Goal: Task Accomplishment & Management: Use online tool/utility

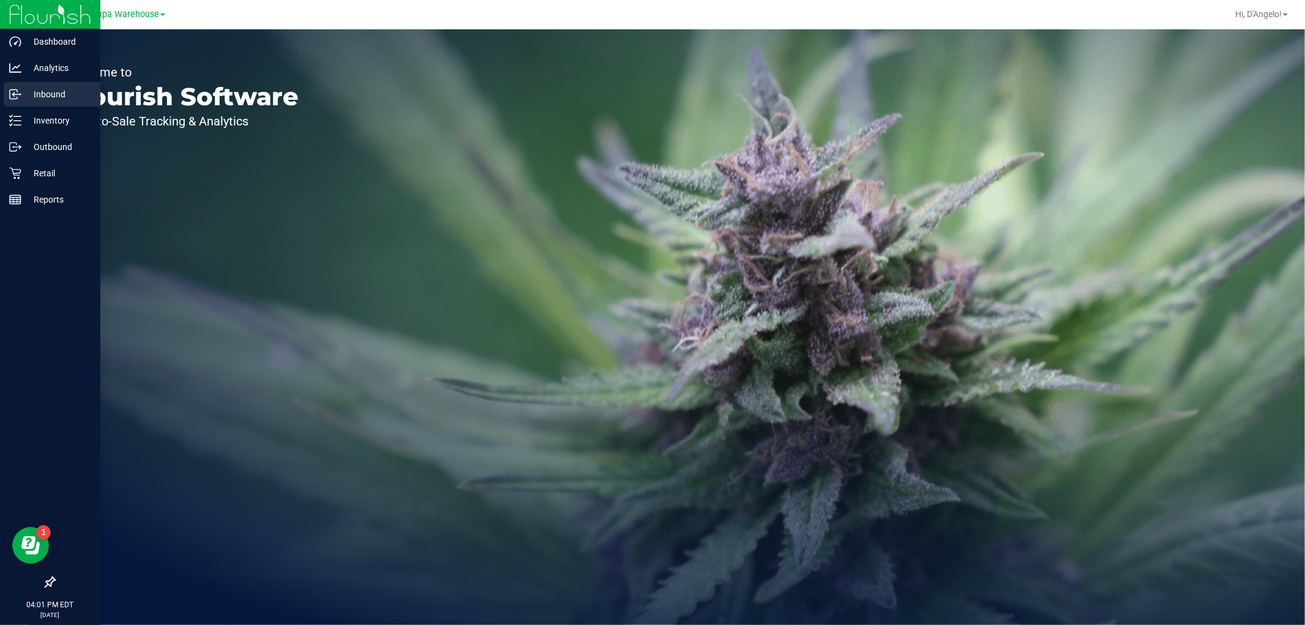
click at [31, 92] on p "Inbound" at bounding box center [57, 94] width 73 height 15
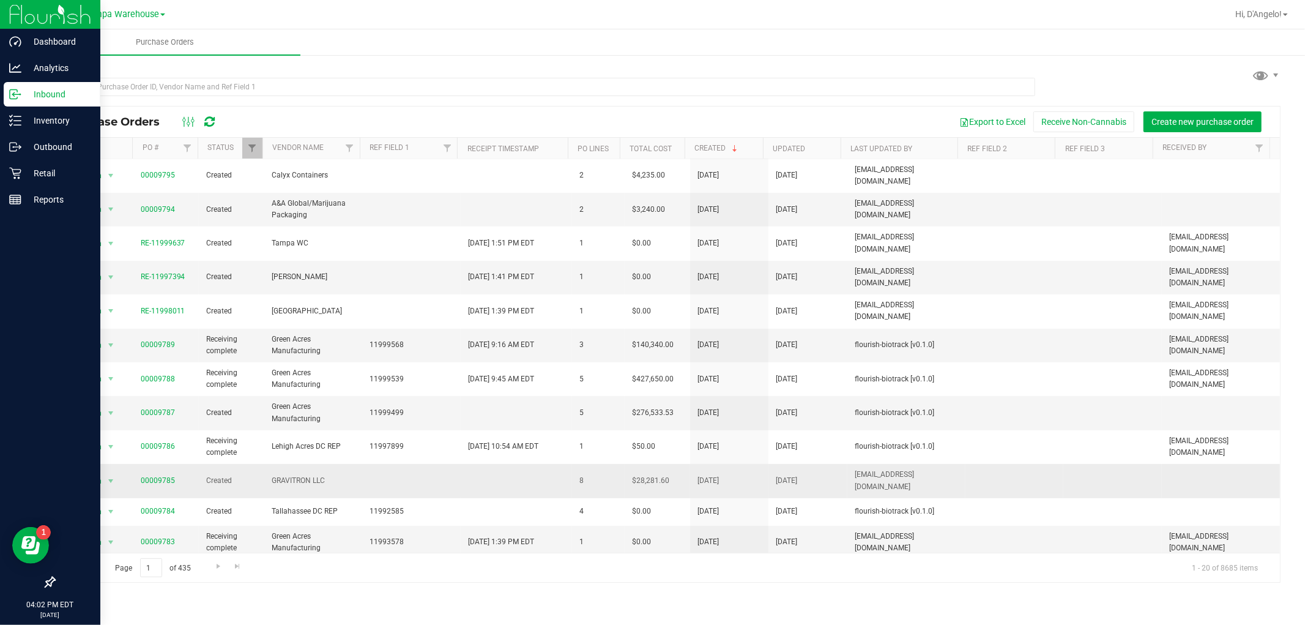
scroll to position [221, 0]
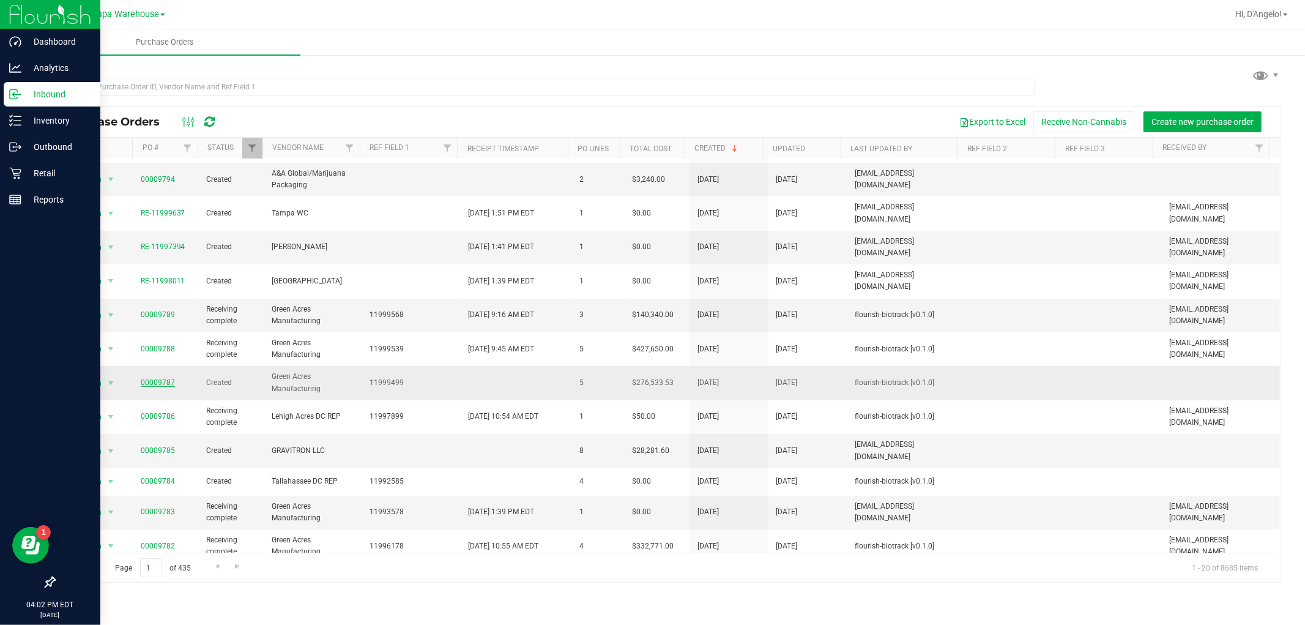
click at [159, 378] on link "00009787" at bounding box center [158, 382] width 34 height 9
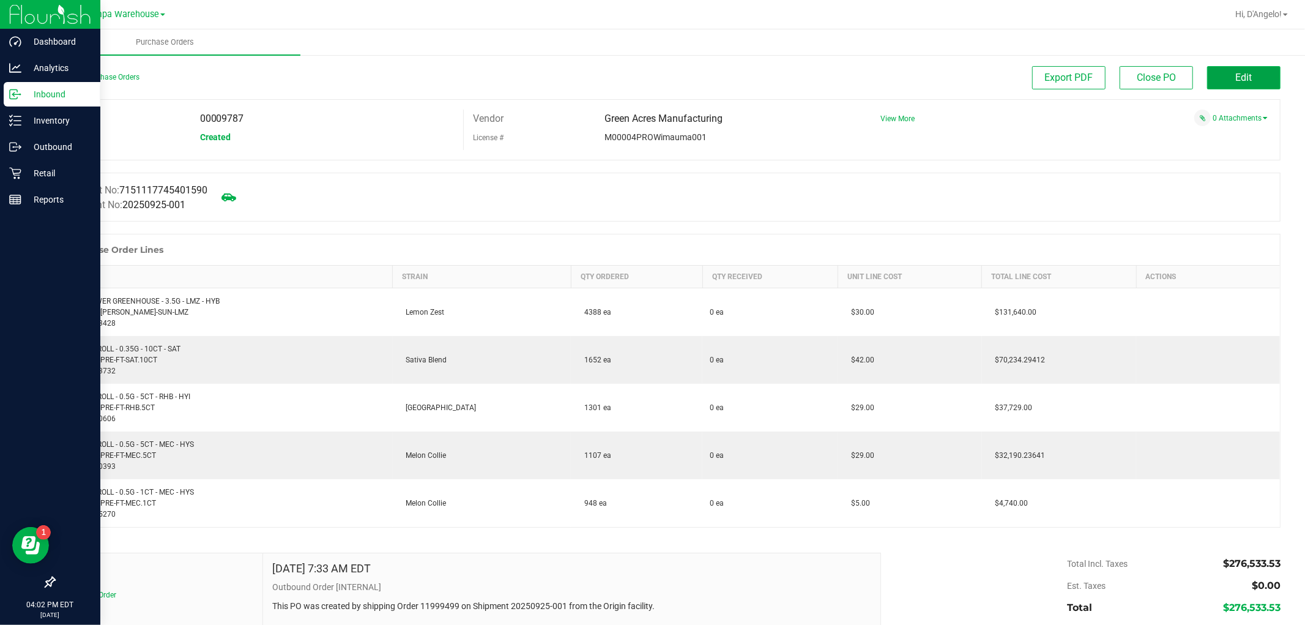
click at [1258, 78] on button "Edit" at bounding box center [1243, 77] width 73 height 23
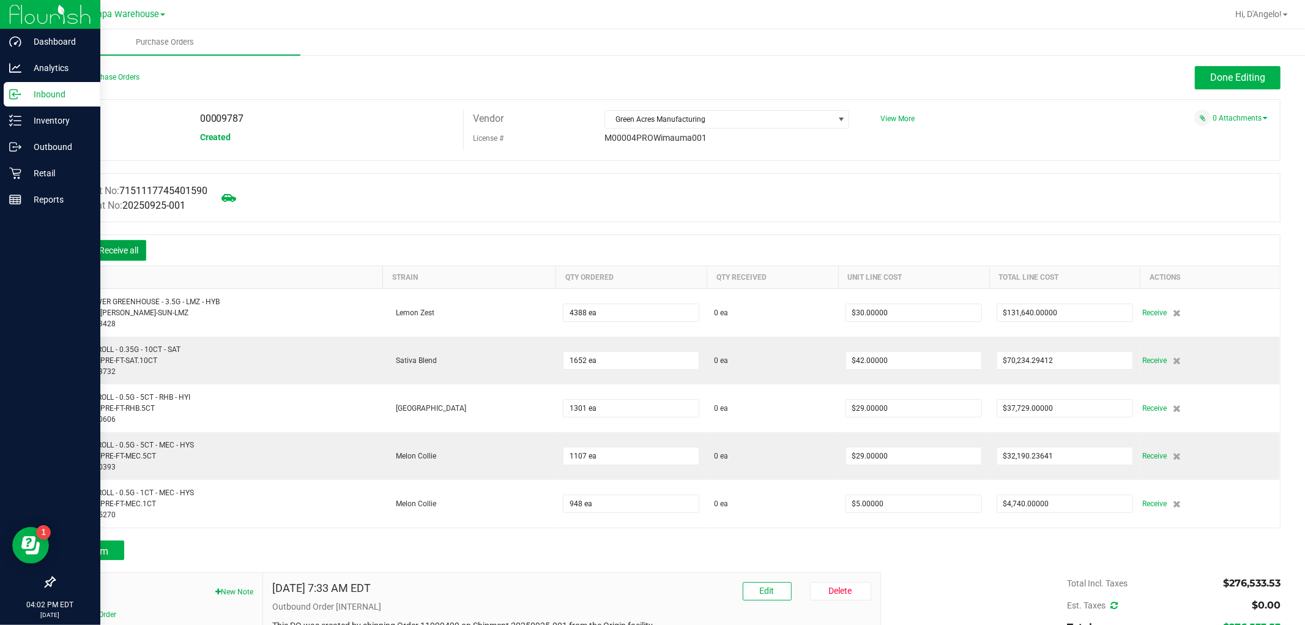
click at [125, 249] on button "Receive all" at bounding box center [118, 250] width 55 height 21
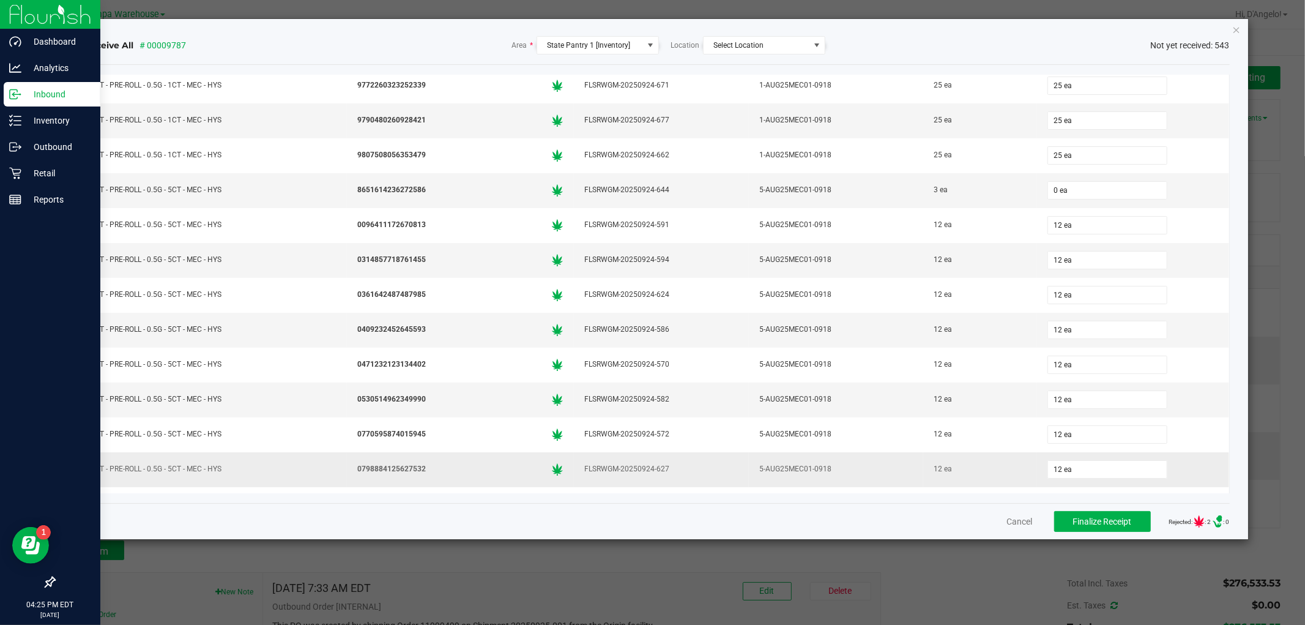
scroll to position [11751, 0]
click at [1077, 267] on input "0" at bounding box center [1107, 258] width 119 height 17
type input "3 ea"
click at [954, 44] on div "Receive All # 00009787 Area * State Pantry 1 [Inventory] Location Select Locati…" at bounding box center [656, 45] width 1145 height 18
click at [1030, 8] on ngb-modal-window "Receive All # 00009787 Area * State Pantry 1 [Inventory] Location Select Locati…" at bounding box center [657, 312] width 1314 height 625
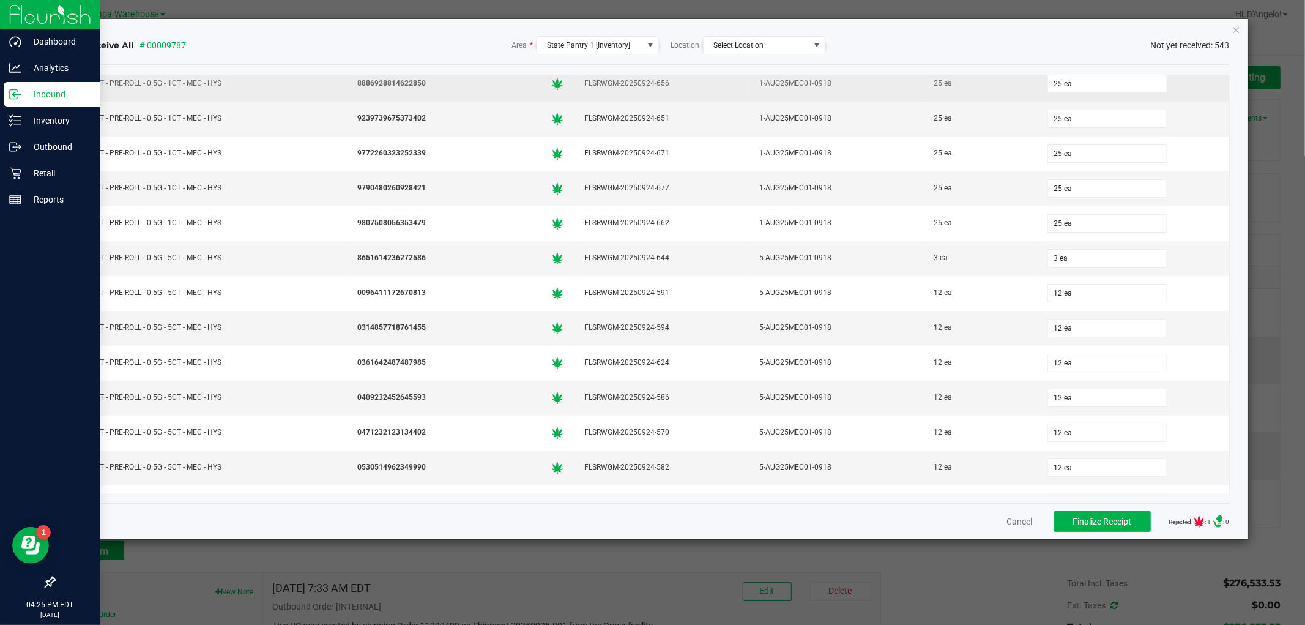
drag, startPoint x: 1040, startPoint y: 32, endPoint x: 1165, endPoint y: 130, distance: 158.6
click at [1041, 32] on div "Receive All # 00009787 Area * State Pantry 1 [Inventory] Location Select Locati…" at bounding box center [656, 45] width 1145 height 39
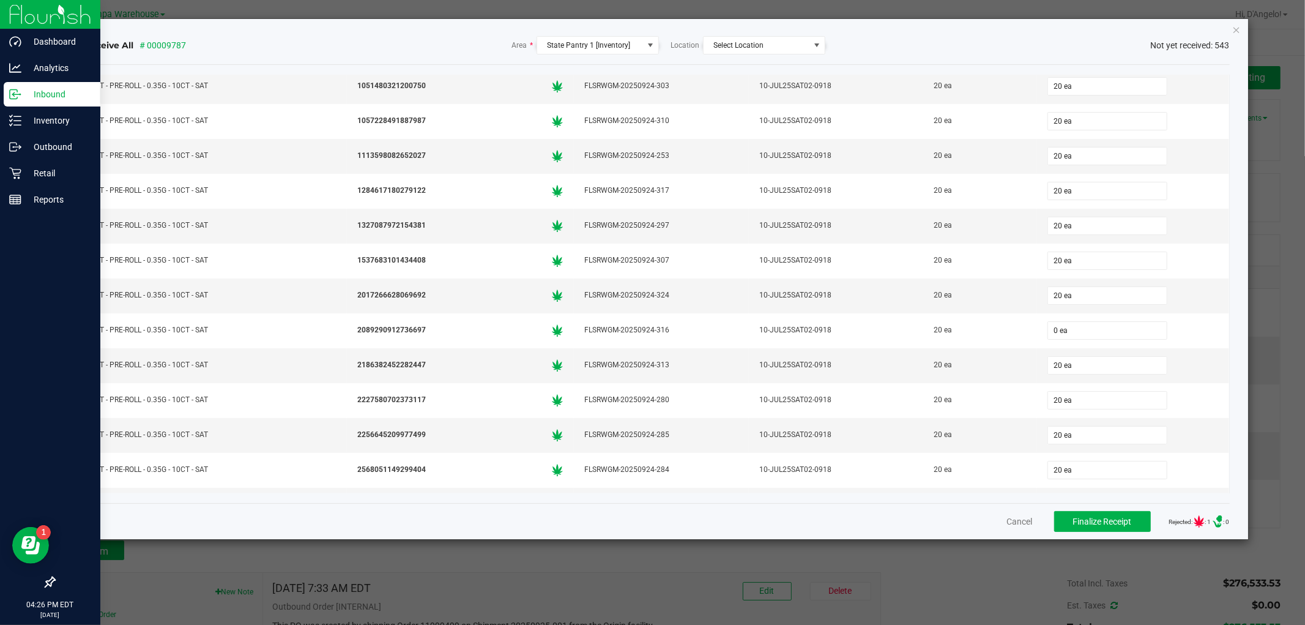
scroll to position [8043, 0]
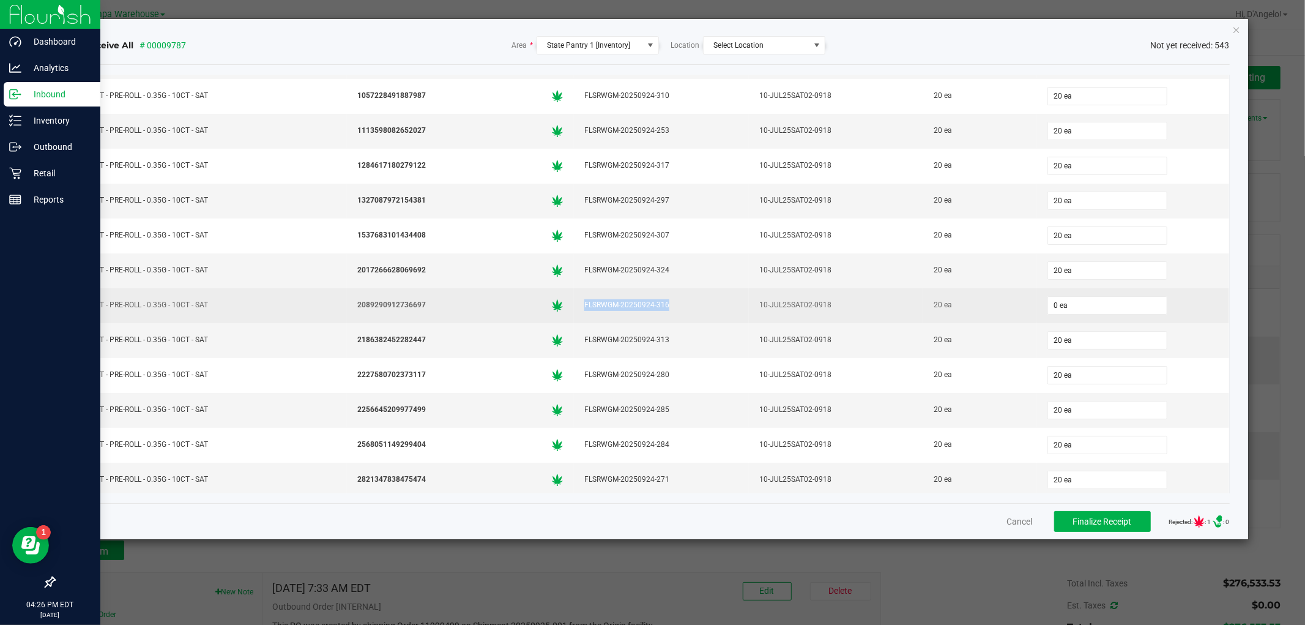
drag, startPoint x: 673, startPoint y: 340, endPoint x: 586, endPoint y: 346, distance: 87.0
click at [581, 314] on div "FLSRWGM-20250924-316" at bounding box center [661, 305] width 160 height 18
copy div "FLSRWGM-20250924-316"
click at [1048, 314] on input "0" at bounding box center [1107, 305] width 119 height 17
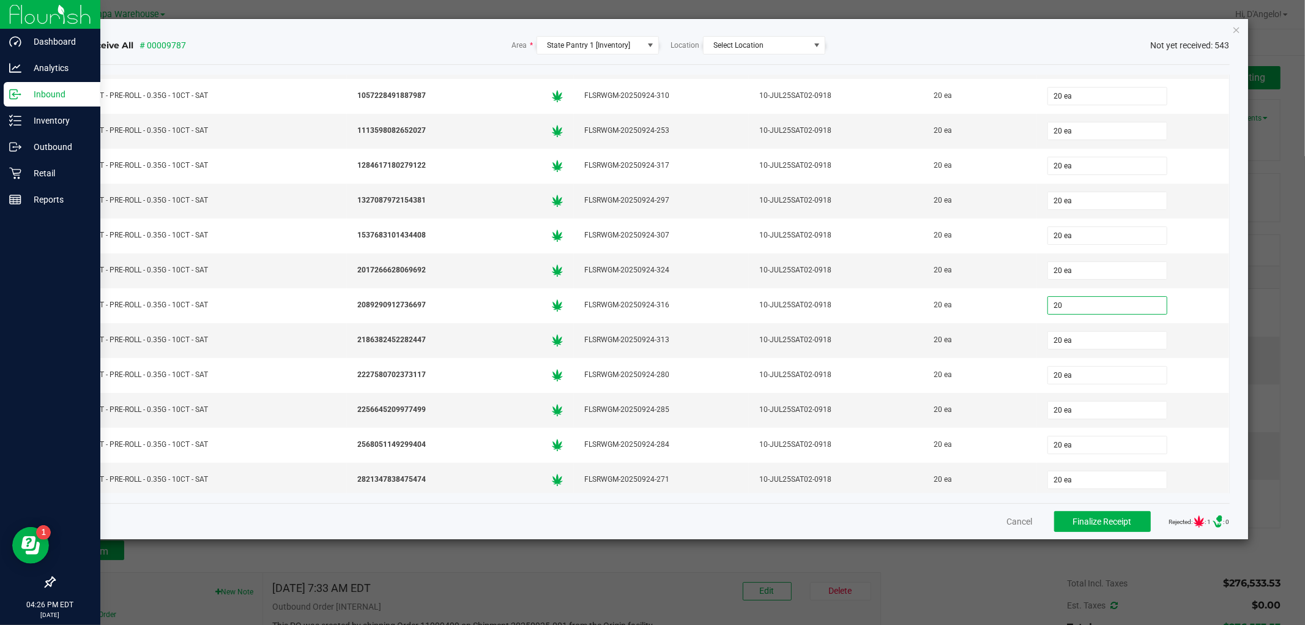
click at [897, 42] on div "Receive All # 00009787 Area * State Pantry 1 [Inventory] Location Select Locati…" at bounding box center [656, 45] width 1145 height 18
type input "20 ea"
click at [982, 33] on div "Receive All # 00009787 Area * State Pantry 1 [Inventory] Location Select Locati…" at bounding box center [656, 45] width 1145 height 39
click at [1079, 518] on span "Finalize Receipt" at bounding box center [1102, 521] width 59 height 10
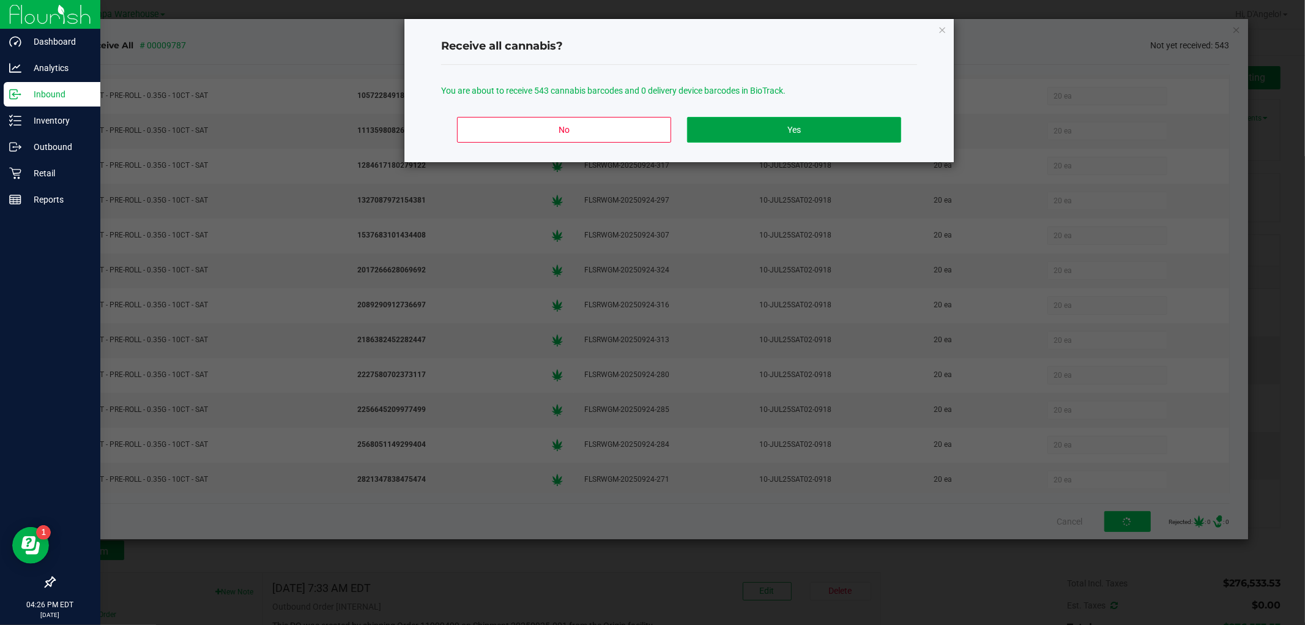
click at [729, 133] on button "Yes" at bounding box center [794, 130] width 214 height 26
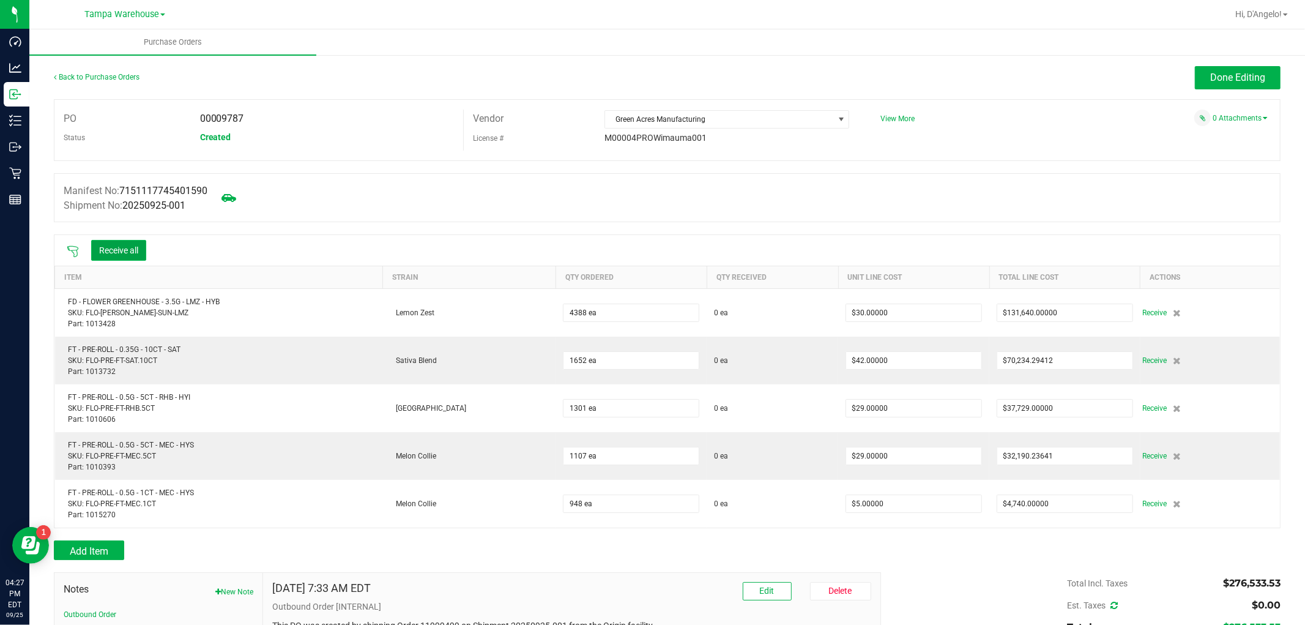
click at [114, 250] on button "Receive all" at bounding box center [118, 250] width 55 height 21
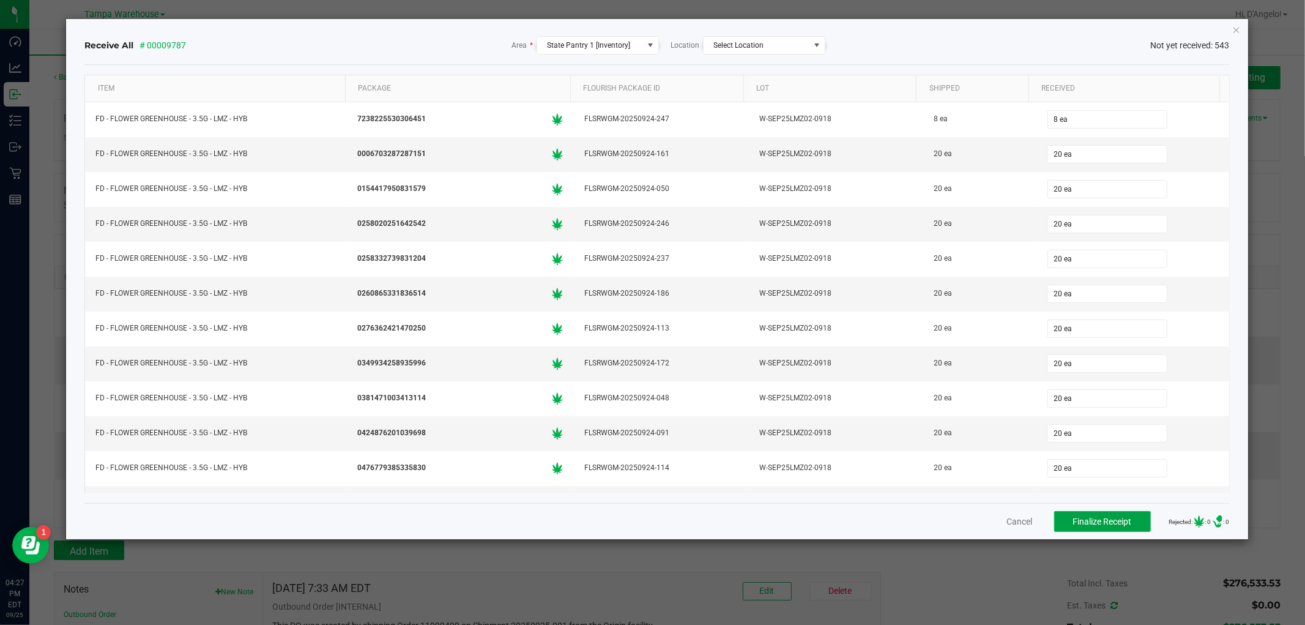
click at [1073, 518] on span "Finalize Receipt" at bounding box center [1102, 521] width 59 height 10
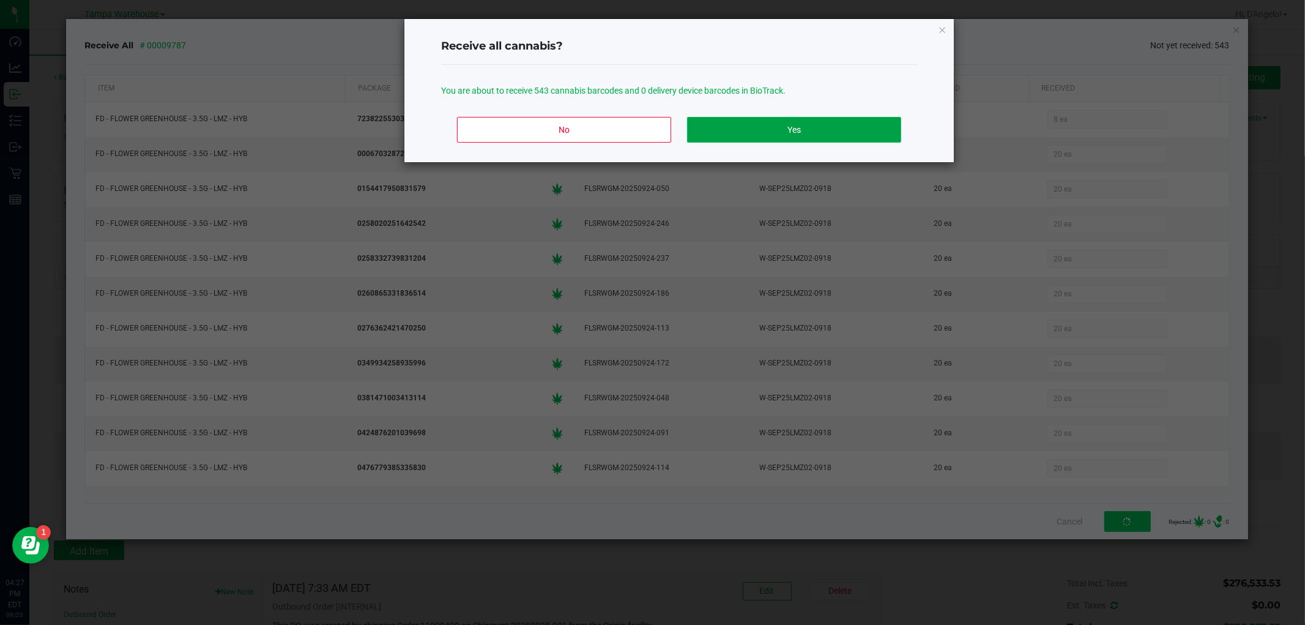
click at [838, 120] on button "Yes" at bounding box center [794, 130] width 214 height 26
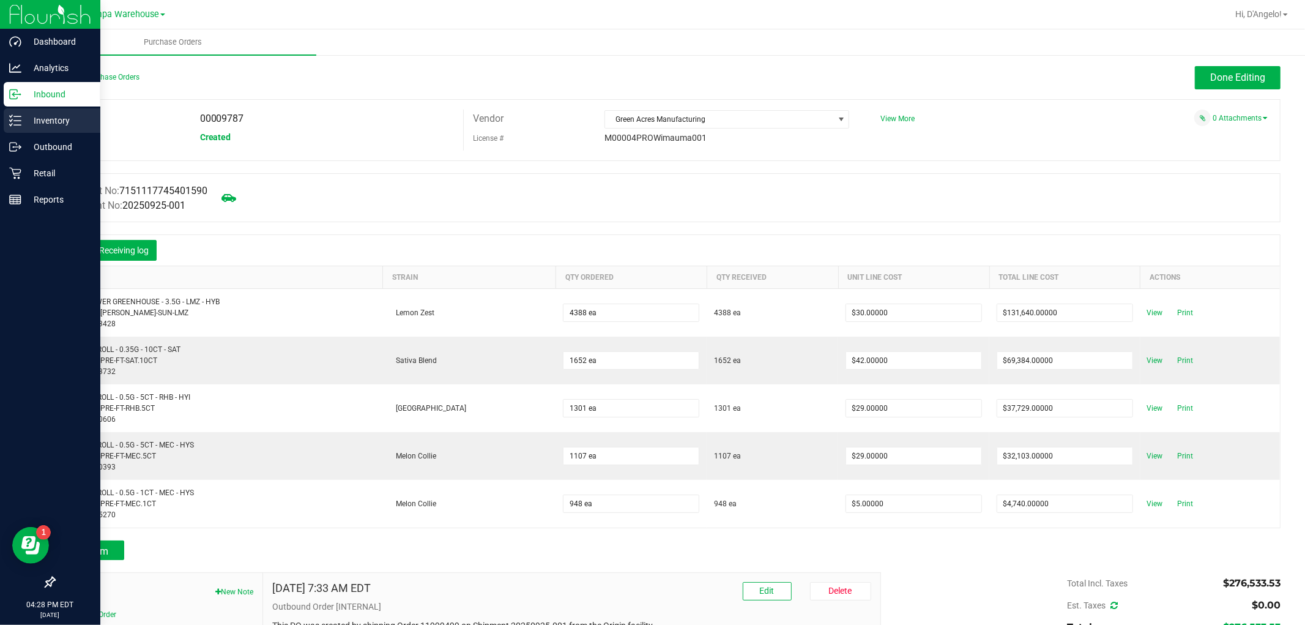
click at [34, 119] on p "Inventory" at bounding box center [57, 120] width 73 height 15
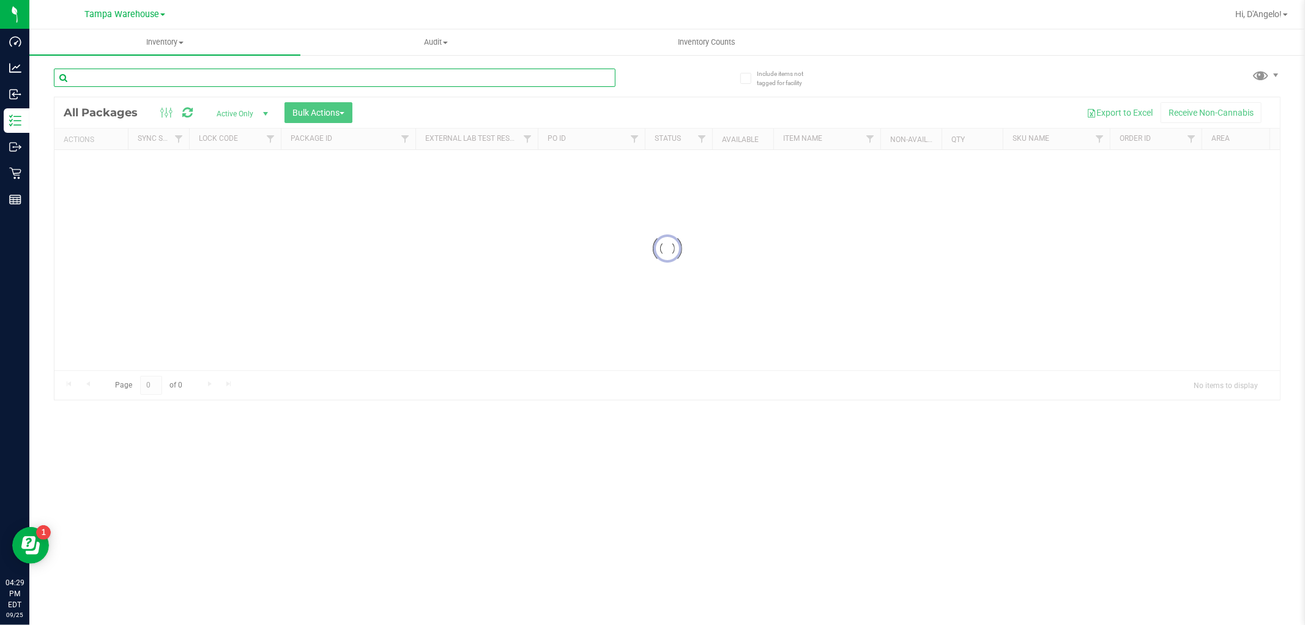
paste input "FLSRWGM-20250924-316"
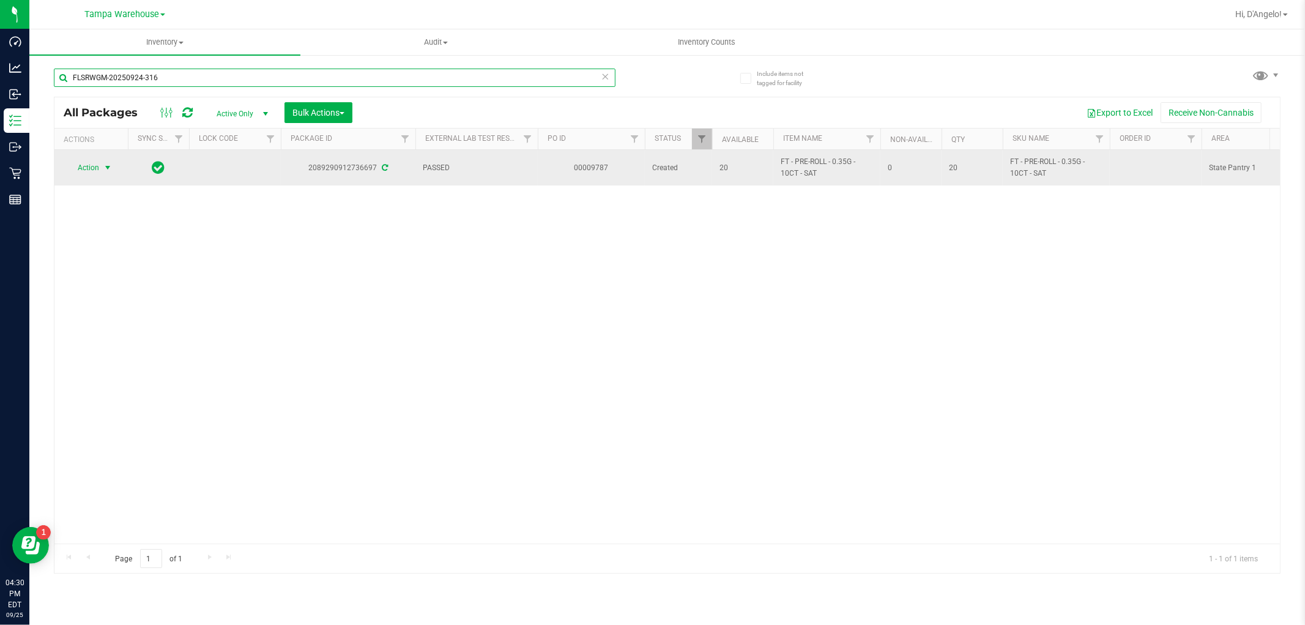
type input "FLSRWGM-20250924-316"
click at [92, 165] on span "Action" at bounding box center [83, 167] width 33 height 17
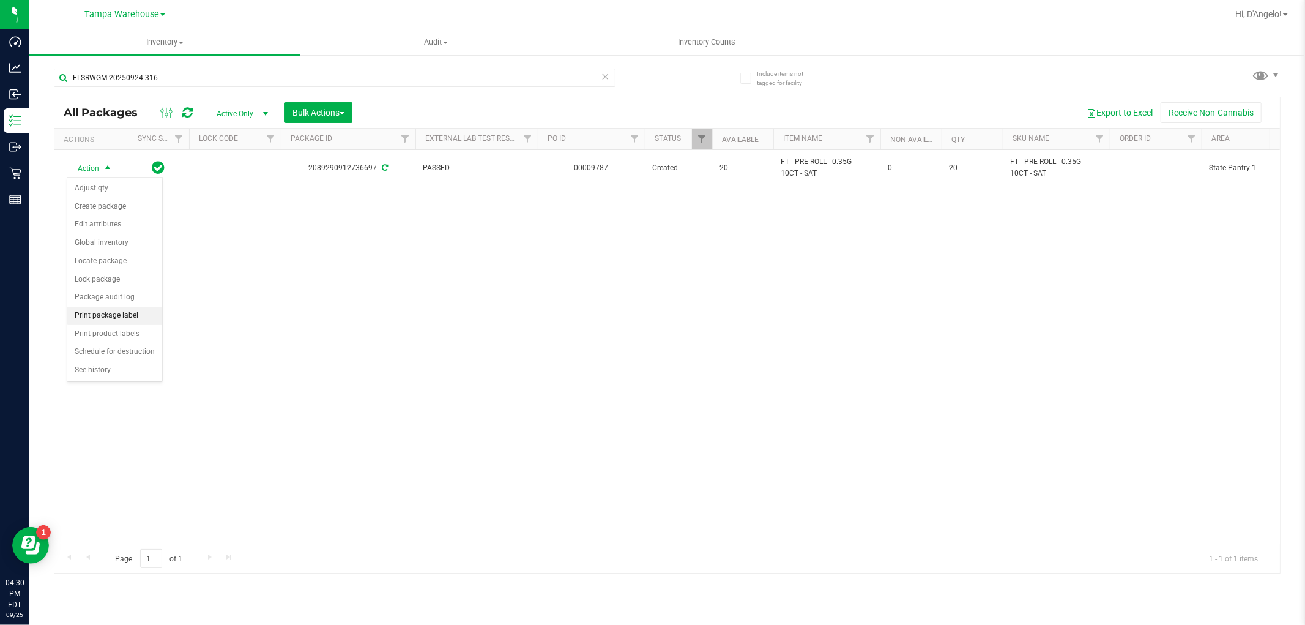
click at [88, 313] on li "Print package label" at bounding box center [114, 315] width 95 height 18
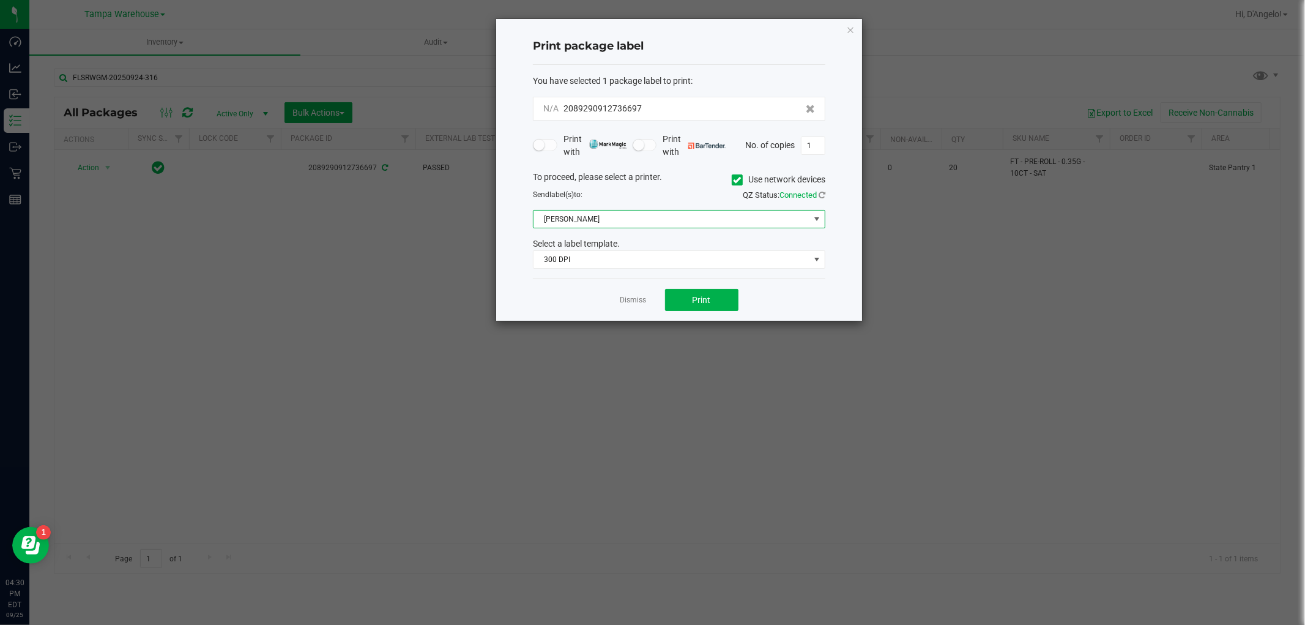
click at [653, 212] on span "Christine_TEST" at bounding box center [671, 218] width 276 height 17
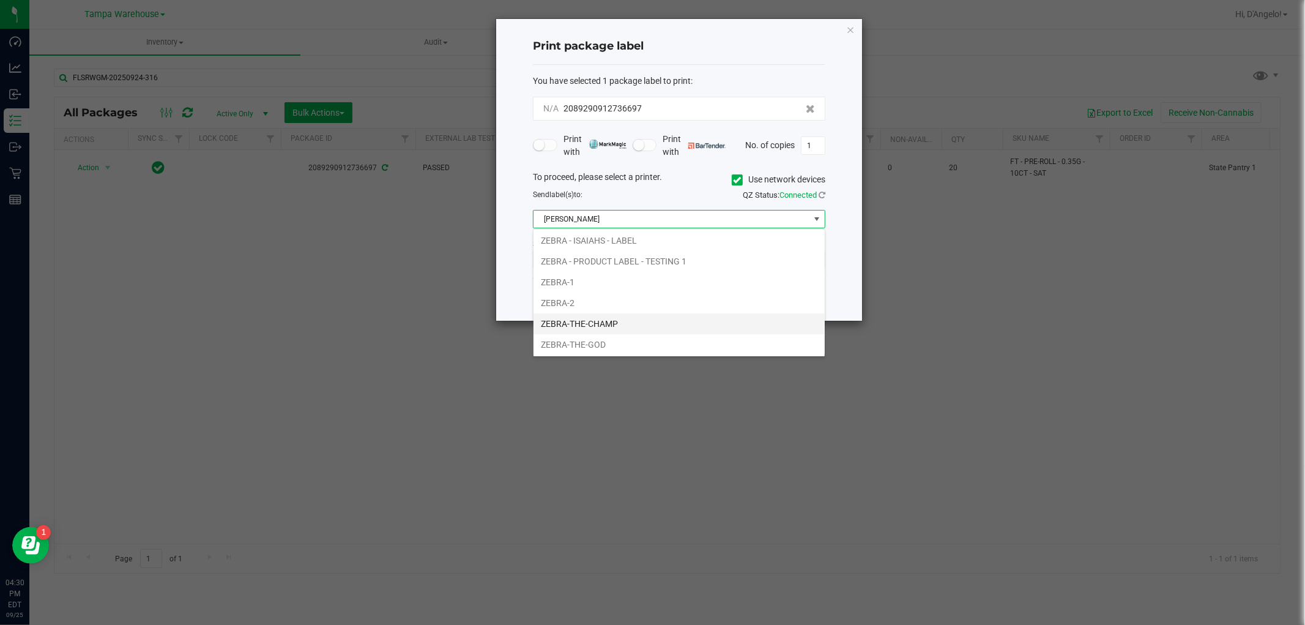
scroll to position [102, 0]
click at [592, 246] on li "TONY-STANK" at bounding box center [678, 243] width 291 height 21
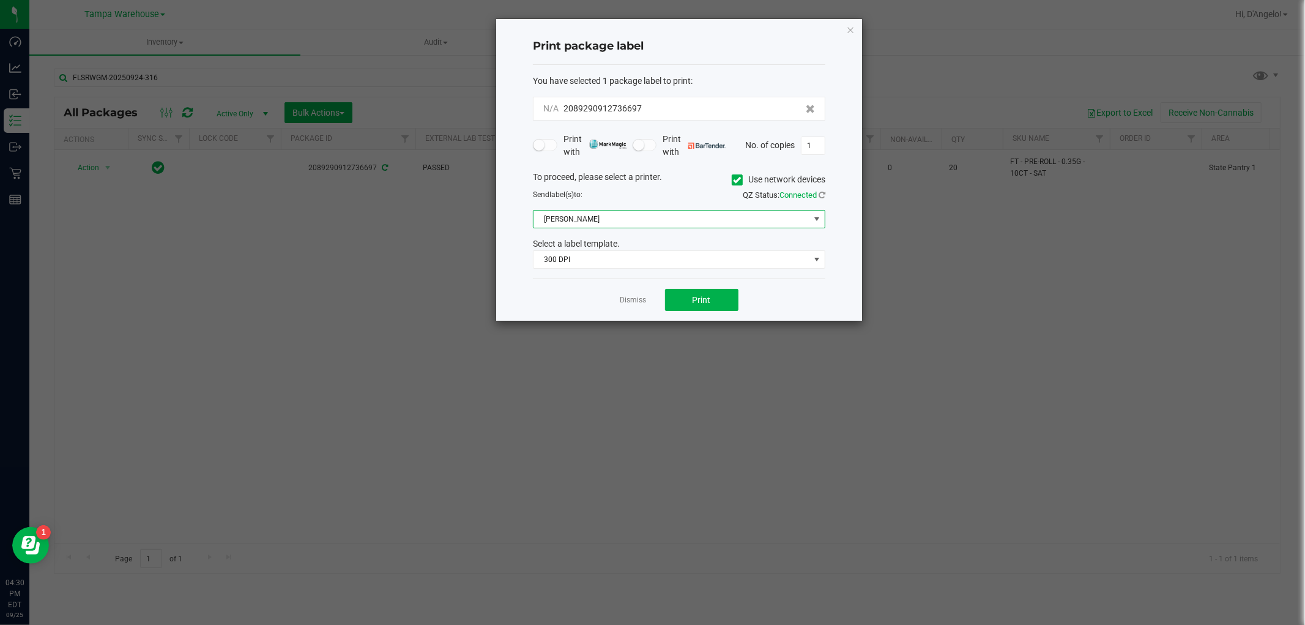
click at [586, 213] on span "TONY-STANK" at bounding box center [671, 218] width 276 height 17
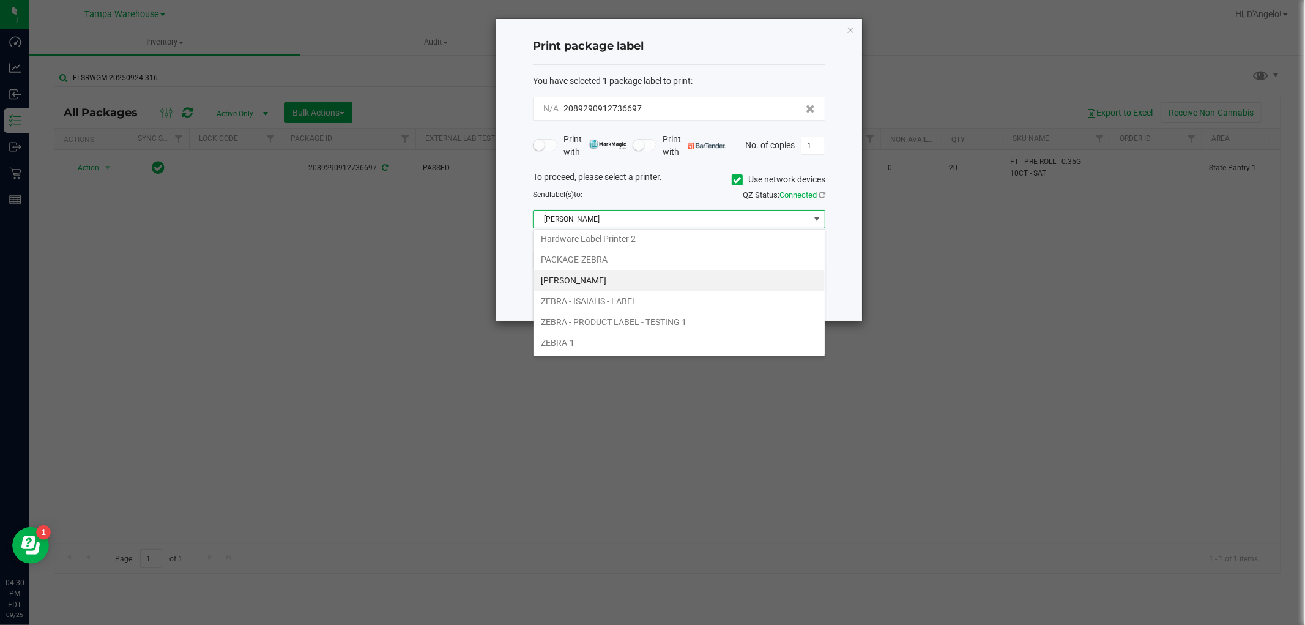
scroll to position [139, 0]
click at [598, 251] on li "ZEBRA - PRODUCT LABEL - TESTING 1" at bounding box center [678, 248] width 291 height 21
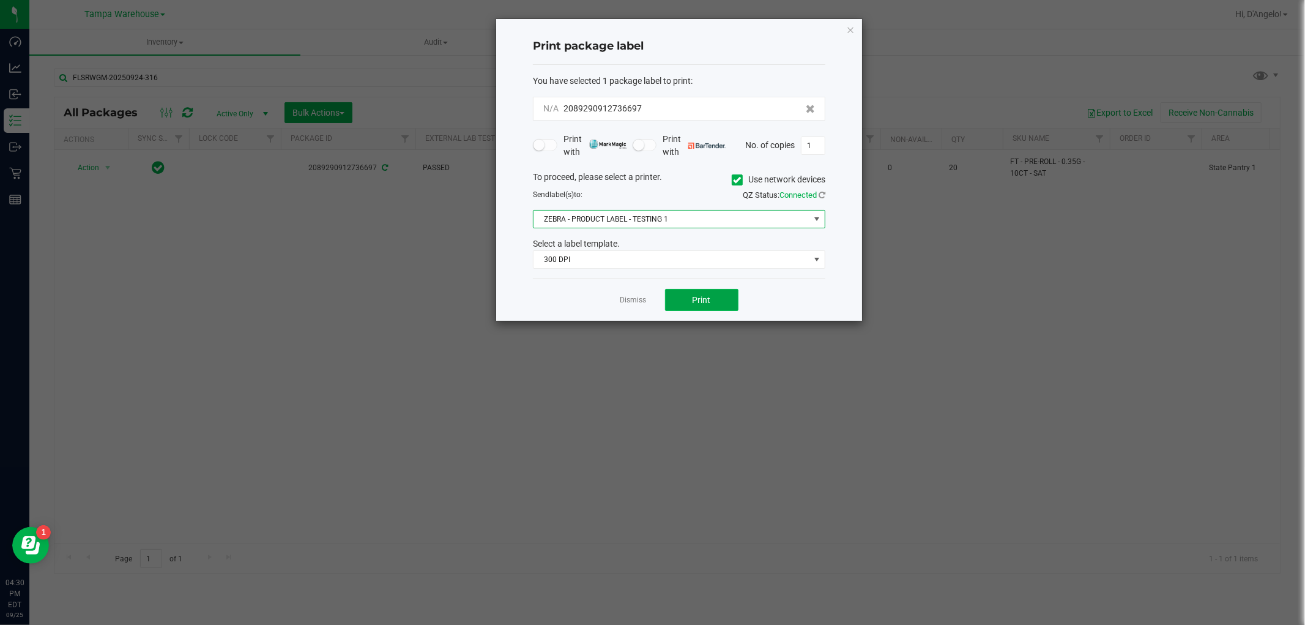
click at [680, 303] on button "Print" at bounding box center [701, 300] width 73 height 22
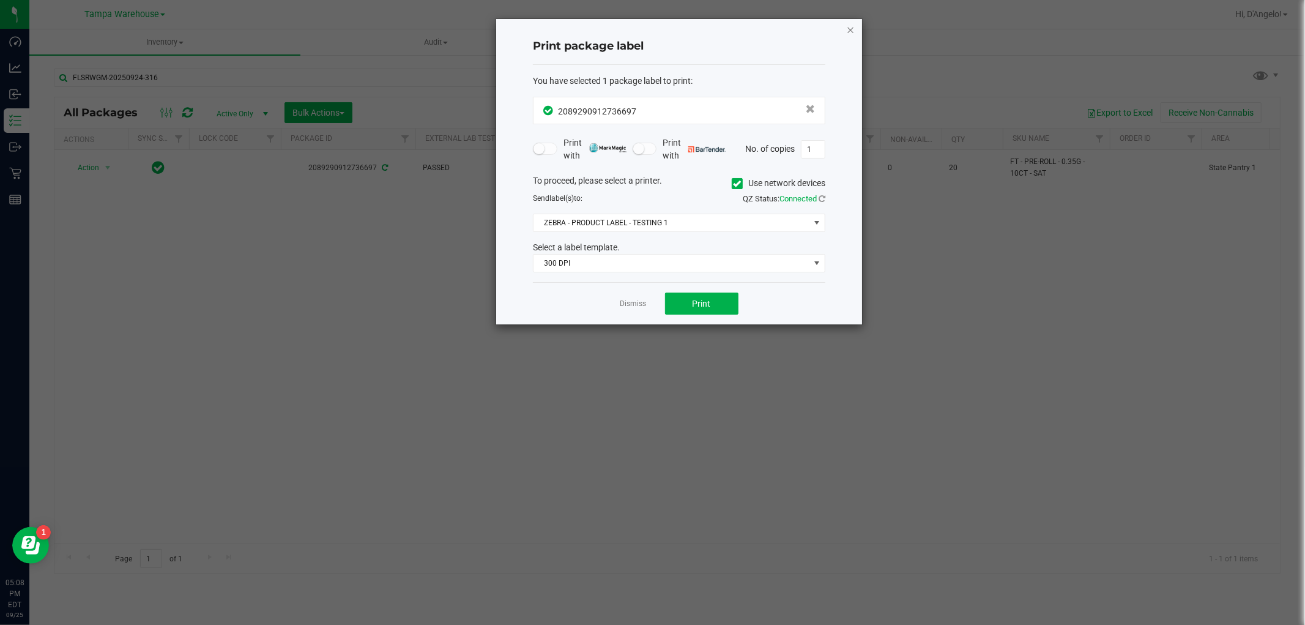
click at [846, 26] on icon "button" at bounding box center [850, 29] width 9 height 15
